Goal: Navigation & Orientation: Understand site structure

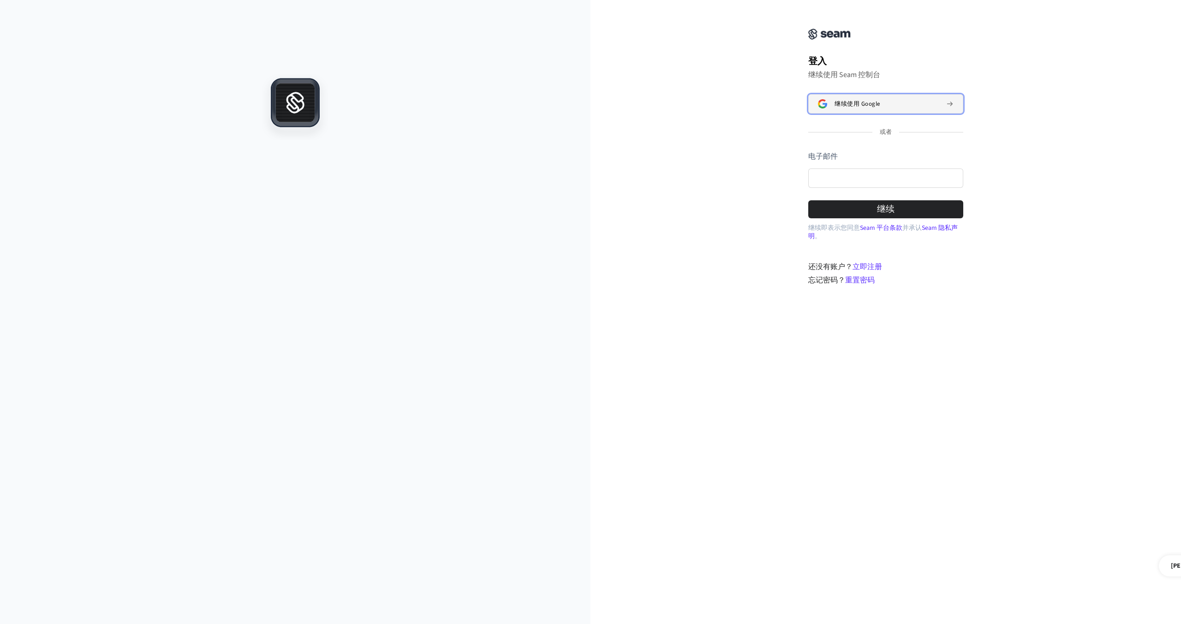
click at [872, 107] on font "继续使用 Google" at bounding box center [858, 104] width 46 height 8
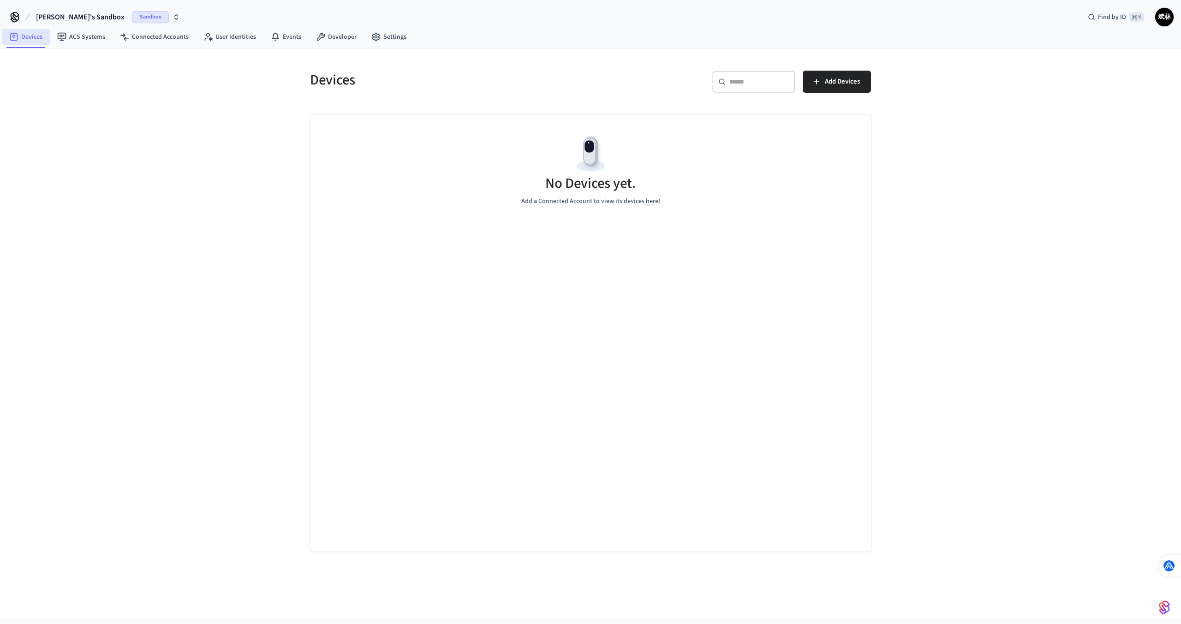
click at [20, 43] on link "Devices" at bounding box center [26, 37] width 48 height 17
click at [89, 33] on link "ACS Systems" at bounding box center [81, 37] width 63 height 17
click at [26, 42] on link "Devices" at bounding box center [26, 37] width 48 height 17
click at [99, 38] on link "ACS Systems" at bounding box center [81, 37] width 63 height 17
click at [149, 46] on nav "Devices ACS Systems Connected Accounts User Identities Events Developer Settings" at bounding box center [208, 37] width 412 height 21
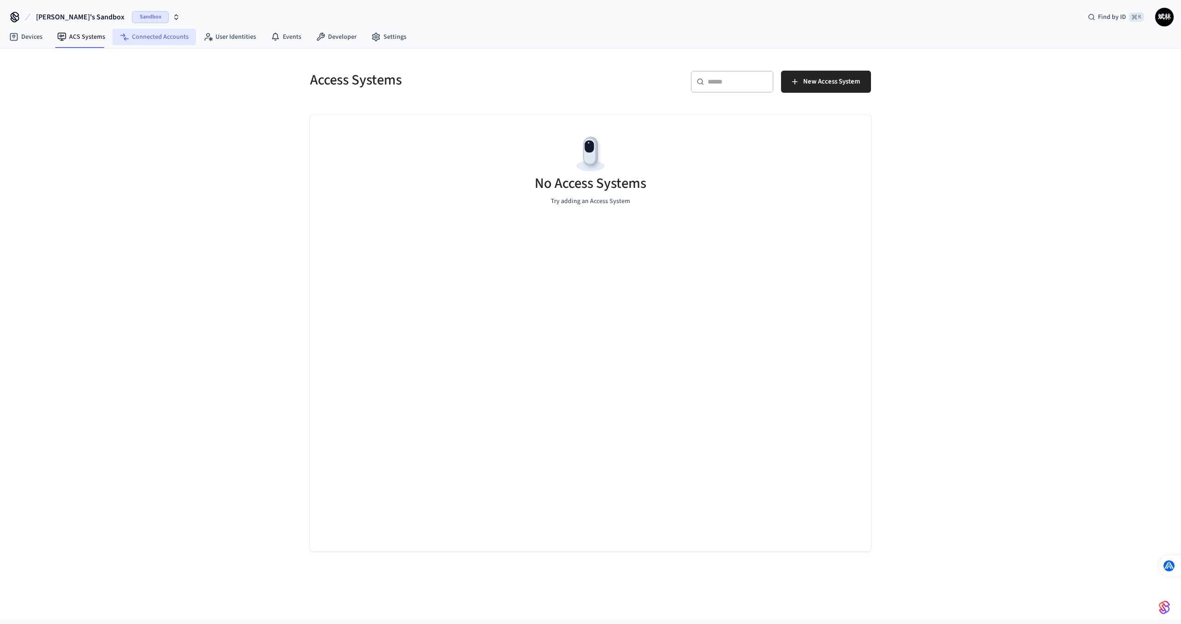
click at [158, 37] on link "Connected Accounts" at bounding box center [155, 37] width 84 height 17
click at [215, 35] on link "User Identities" at bounding box center [229, 37] width 67 height 17
